Goal: Use online tool/utility: Utilize a website feature to perform a specific function

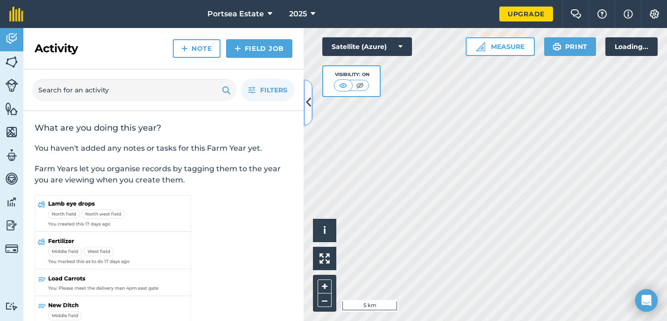
click at [306, 94] on icon at bounding box center [308, 102] width 5 height 16
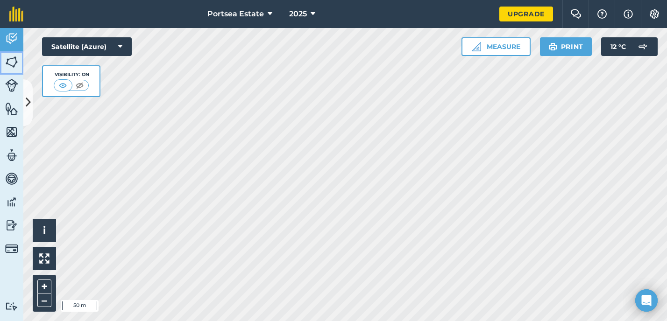
click at [15, 62] on img at bounding box center [11, 62] width 13 height 14
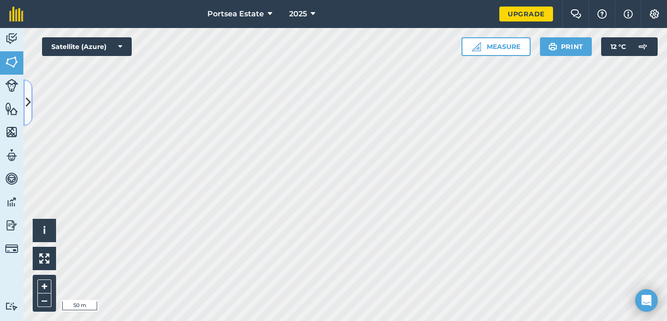
click at [26, 94] on icon at bounding box center [28, 102] width 5 height 16
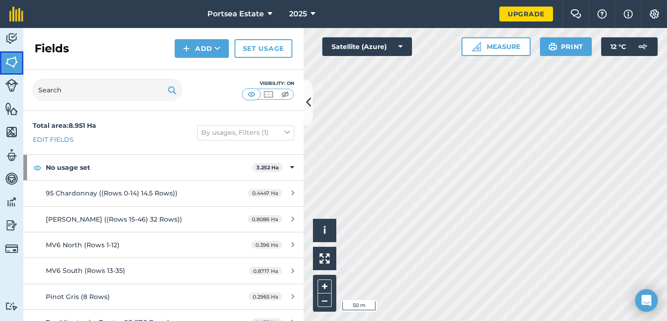
click at [13, 62] on img at bounding box center [11, 62] width 13 height 14
click at [306, 93] on button at bounding box center [308, 102] width 9 height 47
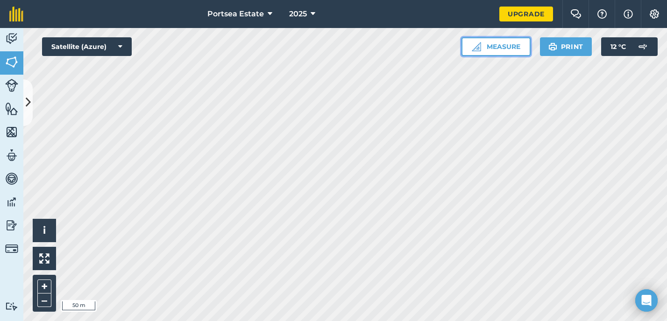
click at [507, 46] on button "Measure" at bounding box center [496, 46] width 69 height 19
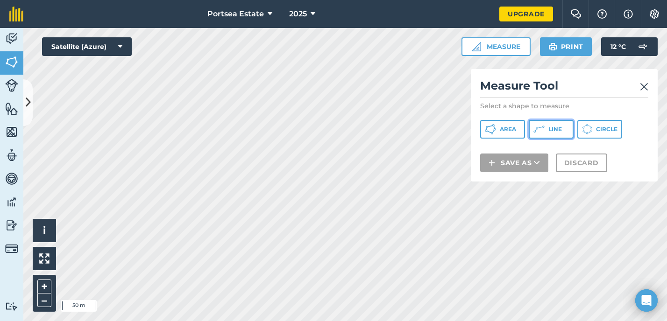
click at [546, 130] on button "Line" at bounding box center [551, 129] width 45 height 19
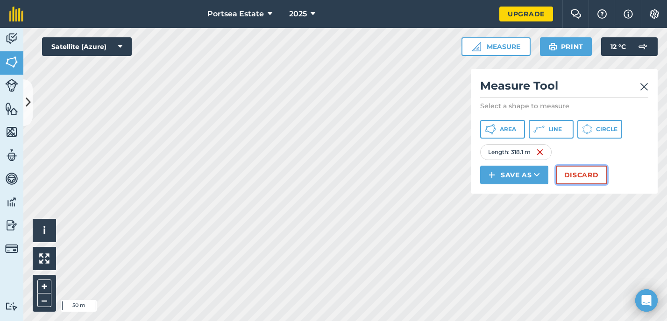
click at [578, 171] on button "Discard" at bounding box center [581, 175] width 51 height 19
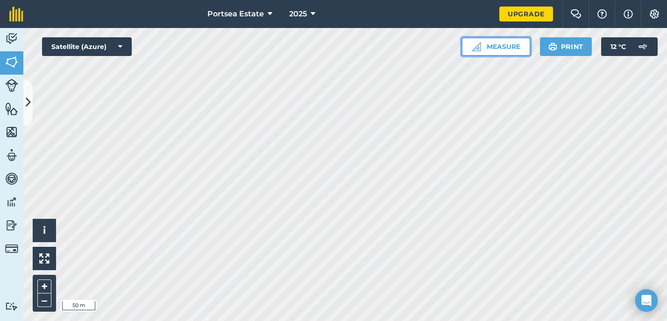
click at [510, 51] on button "Measure" at bounding box center [496, 46] width 69 height 19
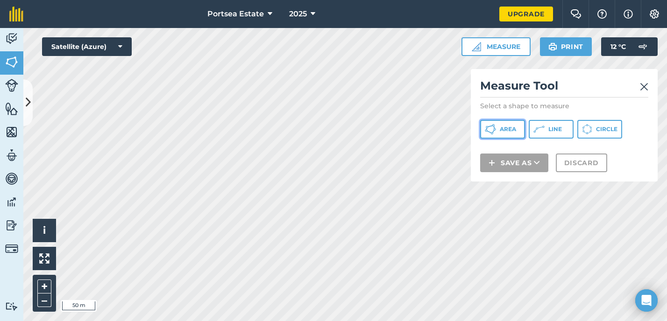
click at [505, 130] on span "Area" at bounding box center [508, 129] width 16 height 7
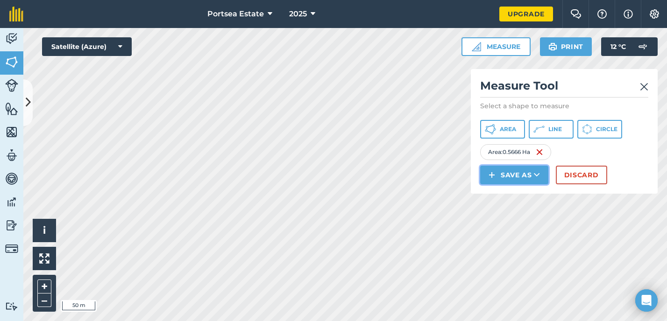
click at [535, 177] on icon at bounding box center [537, 175] width 6 height 9
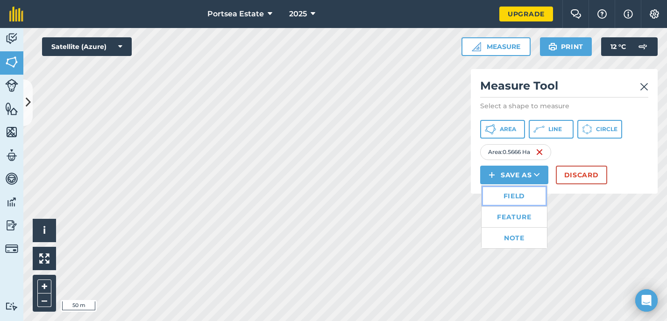
click at [511, 198] on link "Field" at bounding box center [514, 196] width 65 height 21
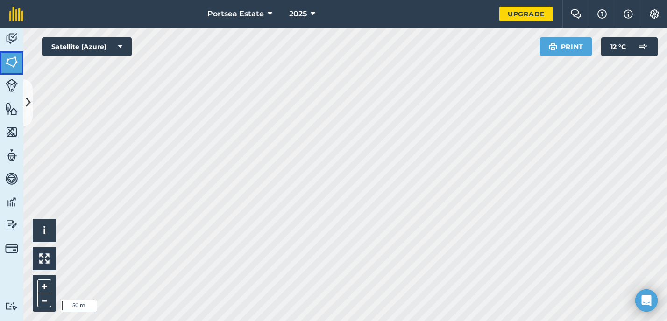
click at [12, 64] on img at bounding box center [11, 62] width 13 height 14
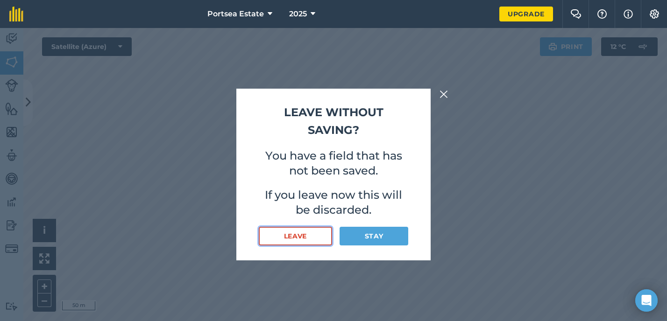
click at [321, 237] on button "Leave" at bounding box center [295, 236] width 73 height 19
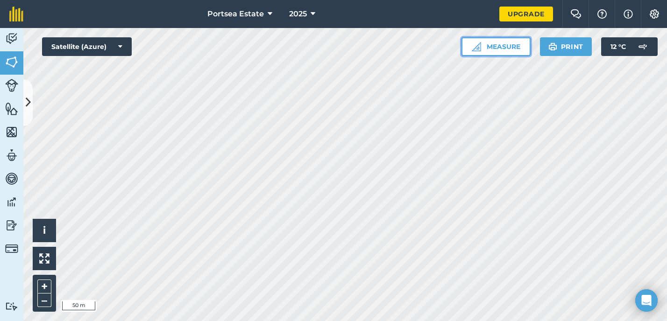
click at [489, 52] on button "Measure" at bounding box center [496, 46] width 69 height 19
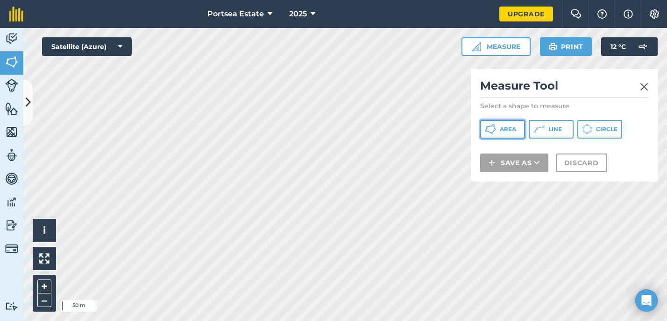
click at [508, 135] on button "Area" at bounding box center [502, 129] width 45 height 19
